Goal: Navigation & Orientation: Go to known website

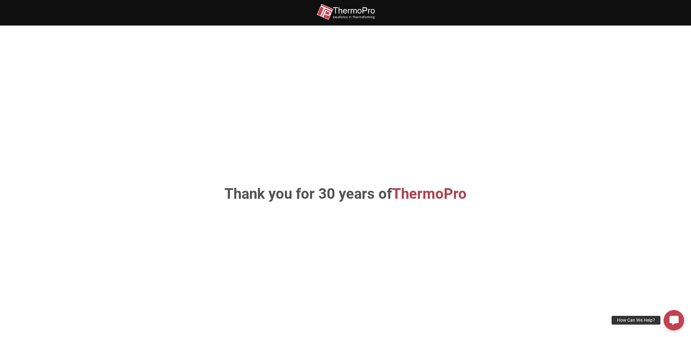
click at [354, 13] on img at bounding box center [346, 12] width 58 height 16
click at [38, 18] on div at bounding box center [345, 13] width 691 height 26
drag, startPoint x: 222, startPoint y: 5, endPoint x: 232, endPoint y: 4, distance: 9.9
click at [223, 5] on div at bounding box center [345, 10] width 437 height 20
click at [568, 5] on div at bounding box center [346, 13] width 452 height 26
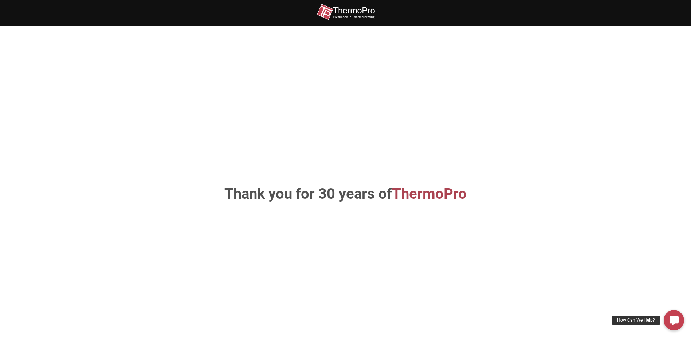
click at [391, 23] on div at bounding box center [345, 13] width 437 height 26
click at [665, 13] on div at bounding box center [345, 13] width 691 height 26
click at [675, 12] on div at bounding box center [345, 13] width 691 height 26
click at [667, 150] on section "Thank you for 30 years of ThermoPro" at bounding box center [345, 194] width 691 height 337
